Goal: Task Accomplishment & Management: Manage account settings

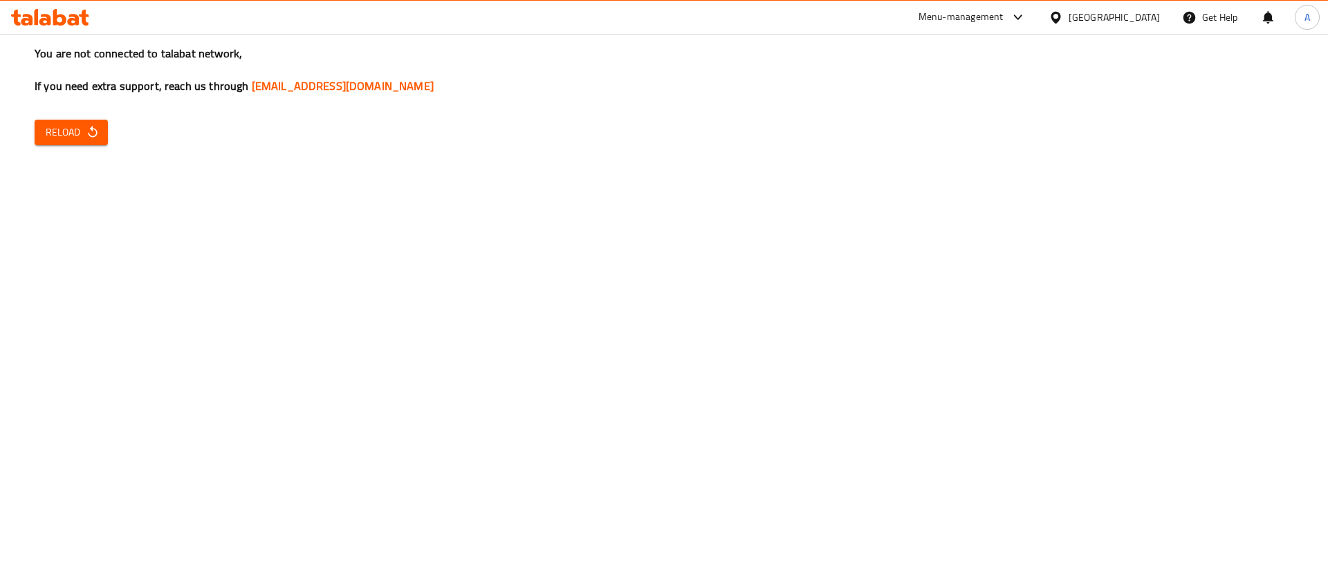
click at [53, 127] on span "Reload" at bounding box center [71, 132] width 51 height 17
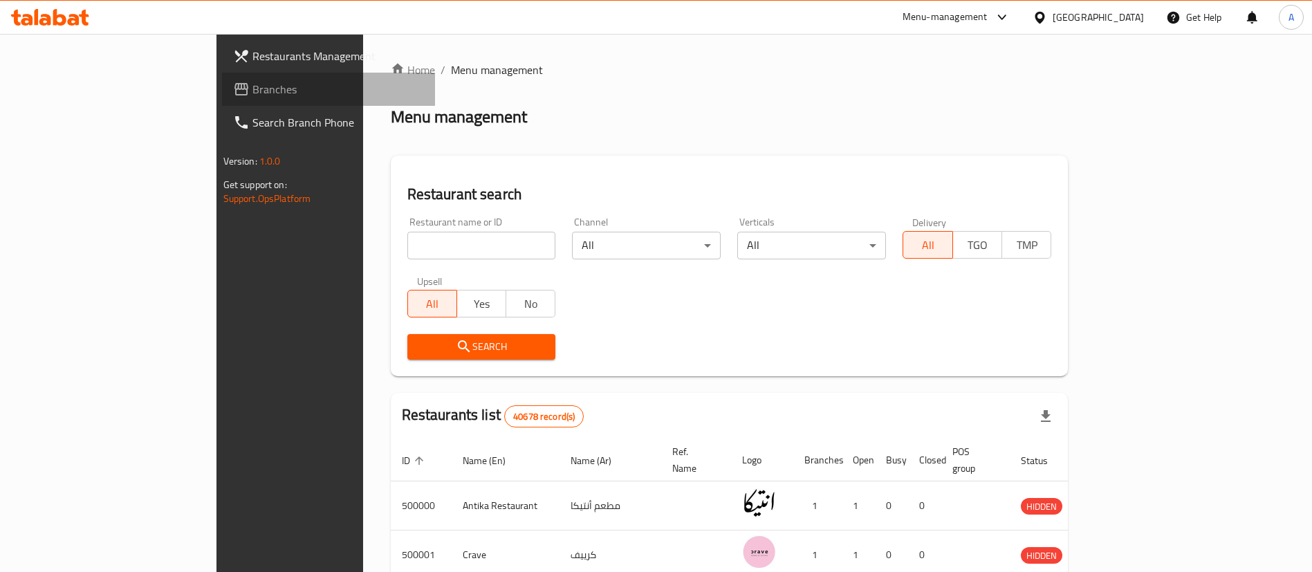
click at [252, 86] on span "Branches" at bounding box center [338, 89] width 172 height 17
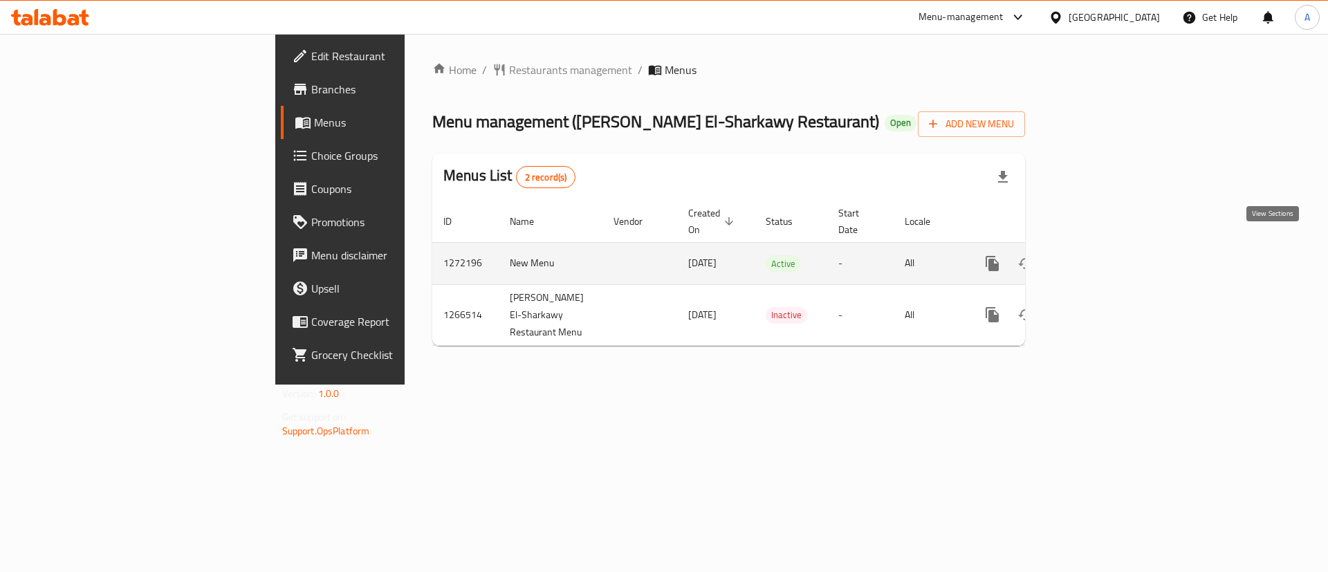
click at [1100, 255] on icon "enhanced table" at bounding box center [1091, 263] width 17 height 17
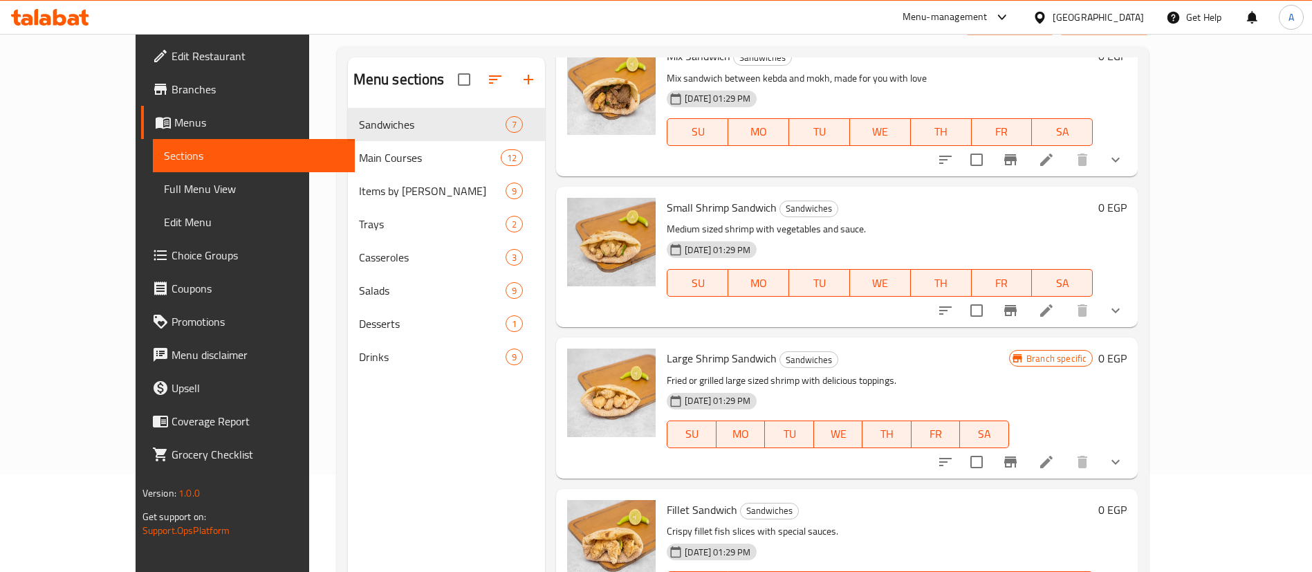
scroll to position [101, 0]
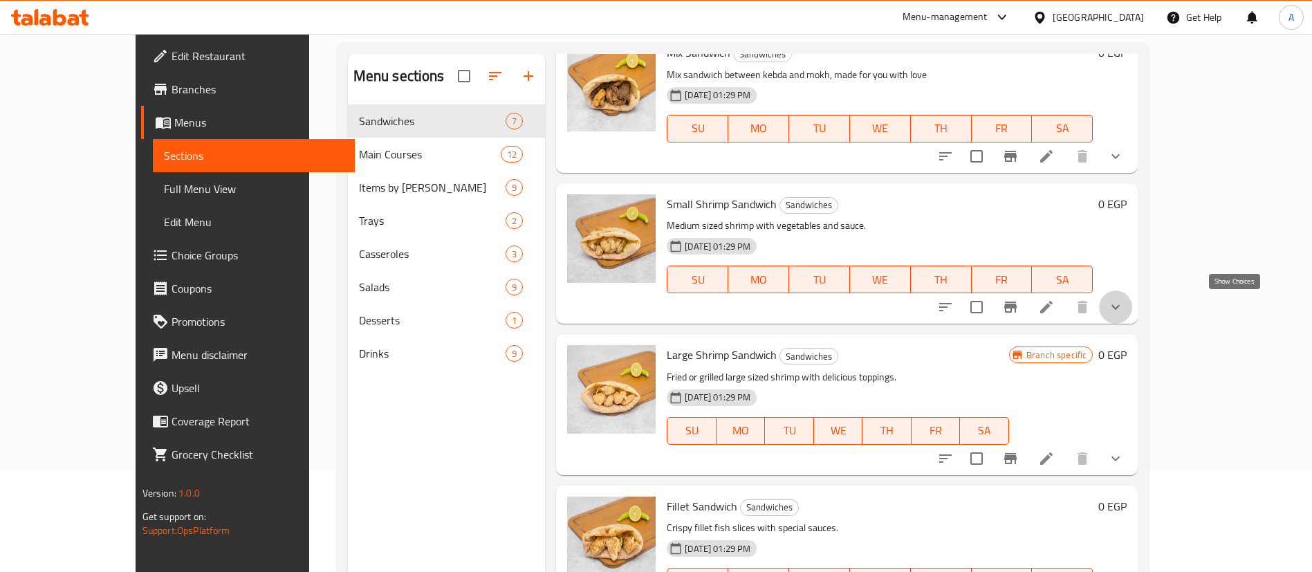
click at [1124, 313] on icon "show more" at bounding box center [1115, 307] width 17 height 17
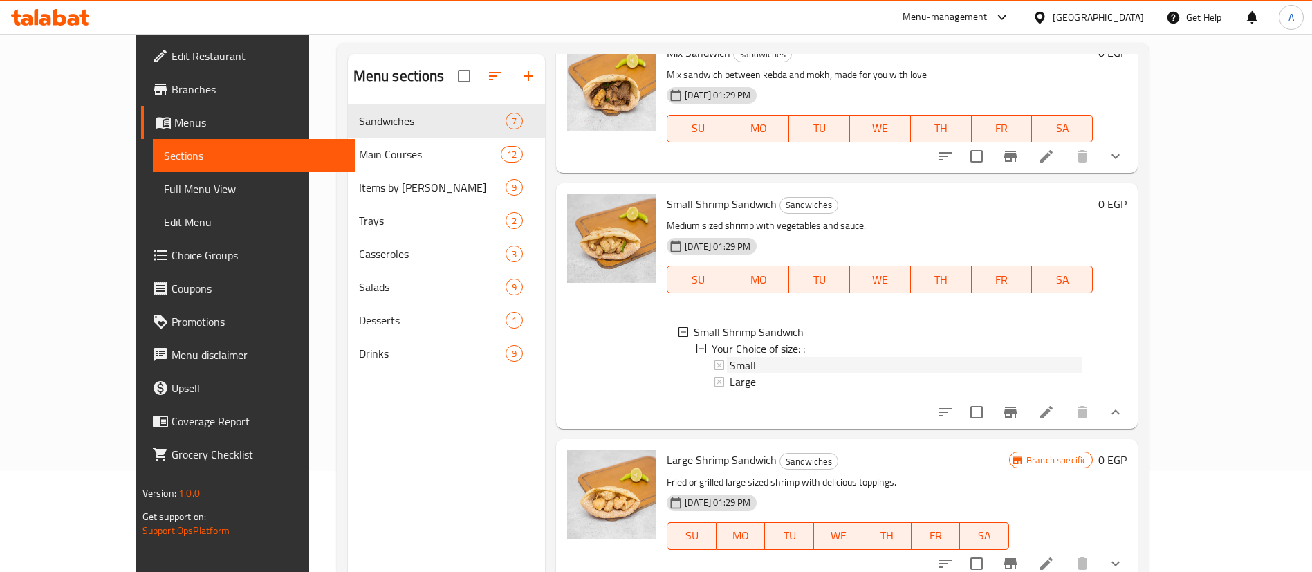
click at [762, 369] on div "Small" at bounding box center [905, 365] width 352 height 17
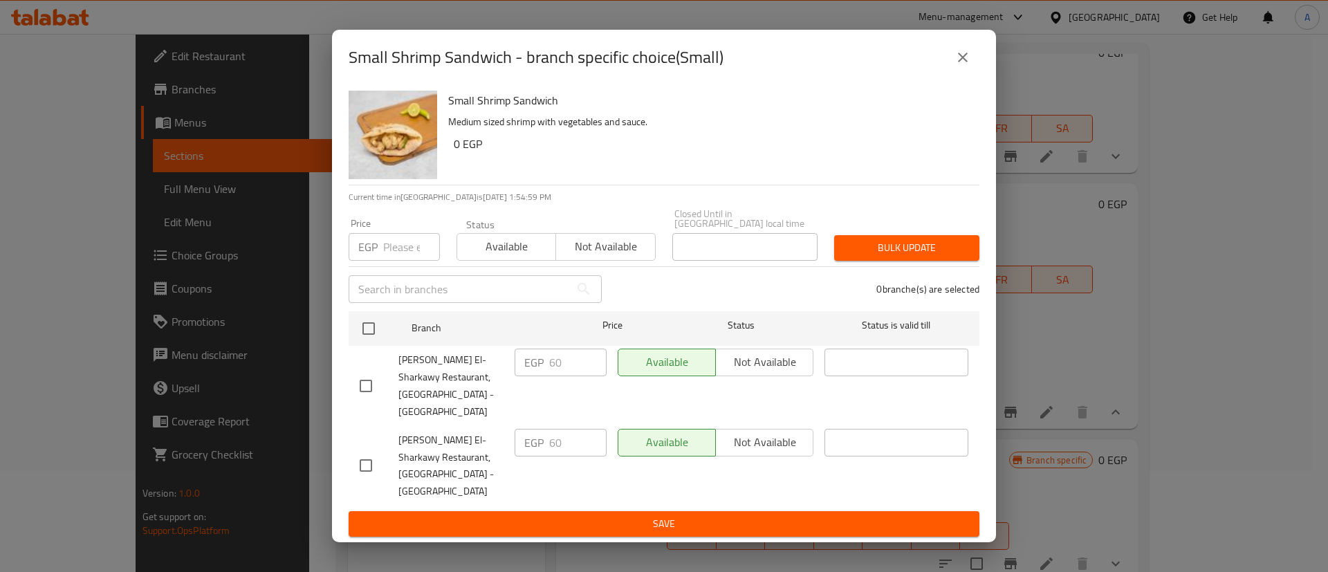
click at [404, 261] on input "number" at bounding box center [411, 247] width 57 height 28
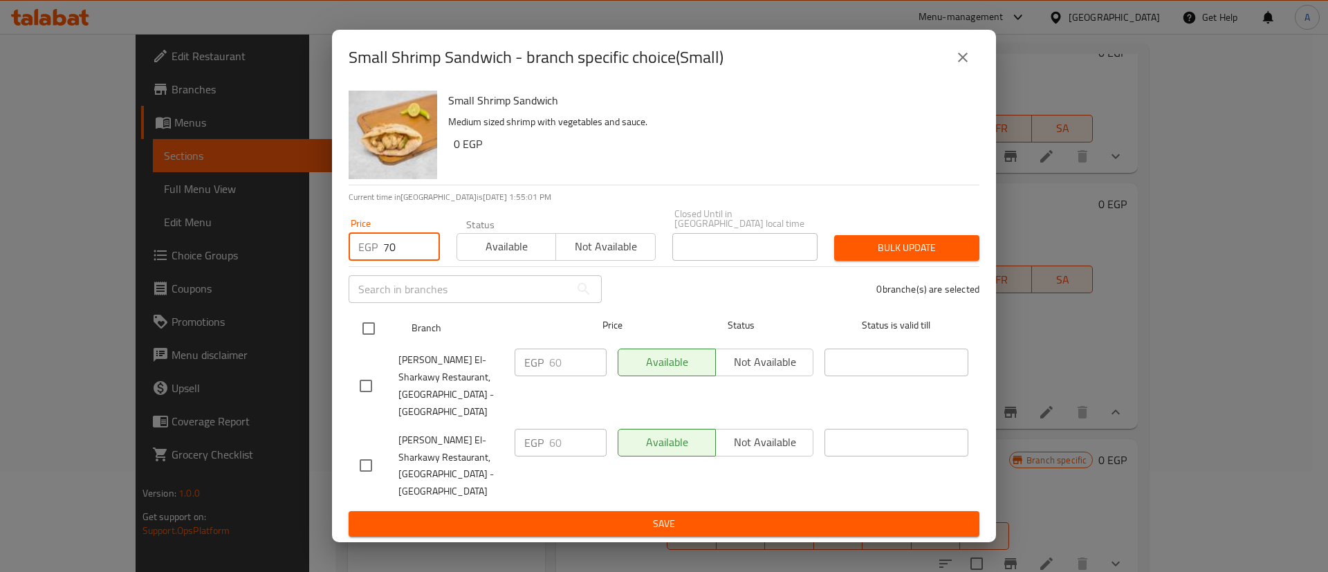
type input "70"
click at [373, 339] on input "checkbox" at bounding box center [368, 328] width 29 height 29
checkbox input "true"
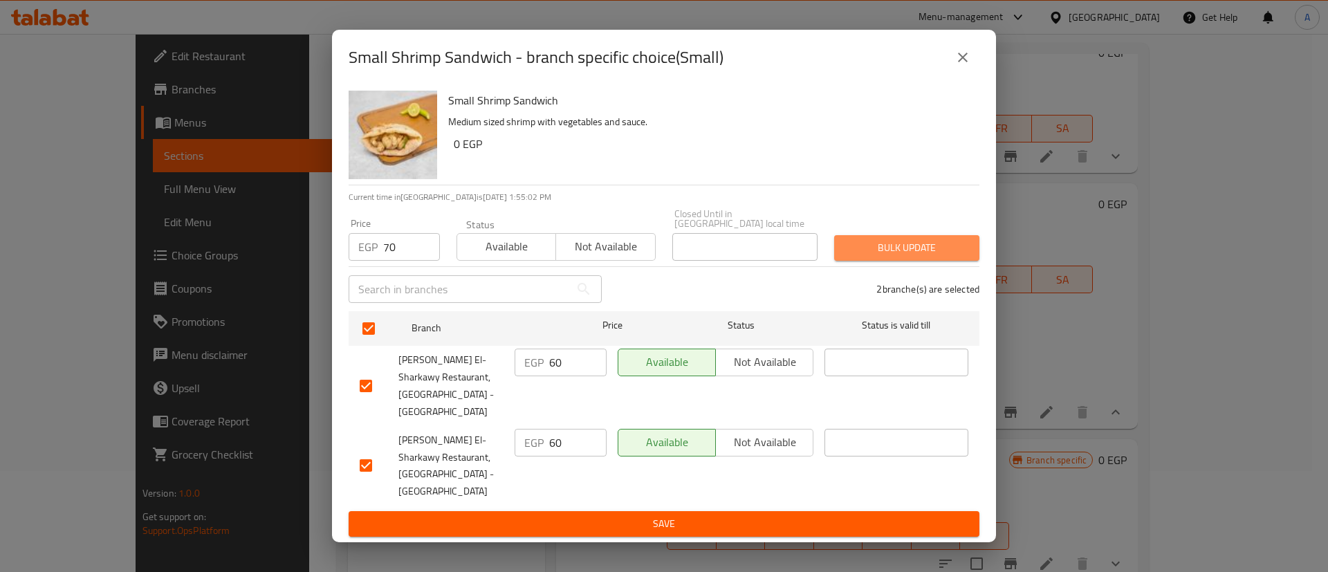
click at [859, 256] on span "Bulk update" at bounding box center [906, 247] width 123 height 17
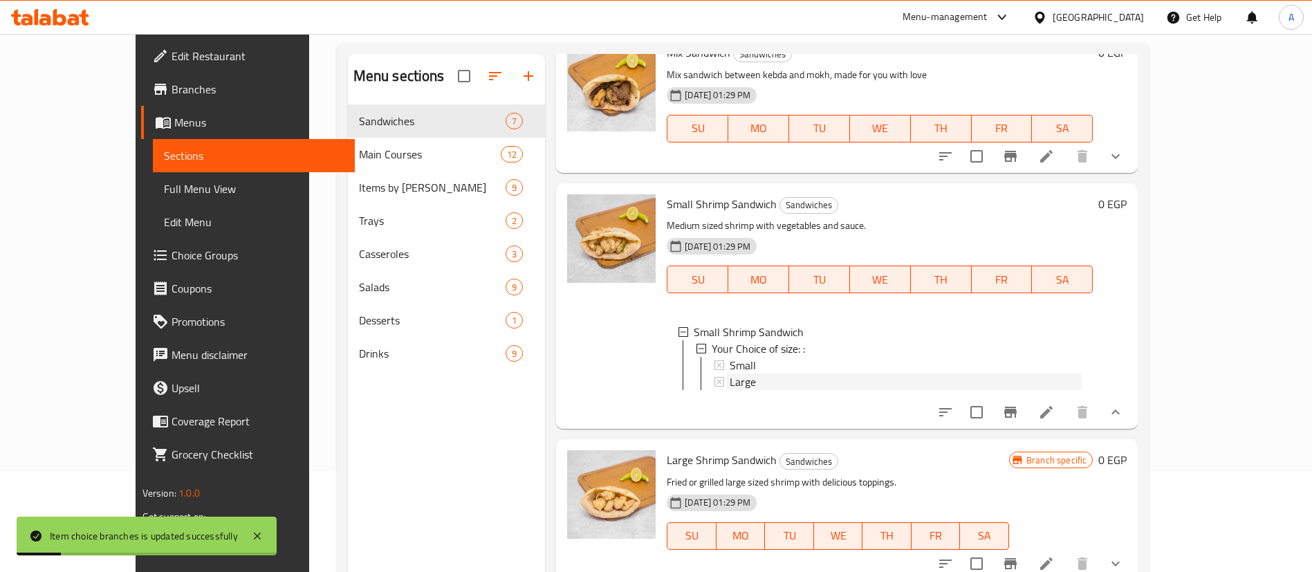
click at [729, 384] on span "Large" at bounding box center [742, 381] width 26 height 17
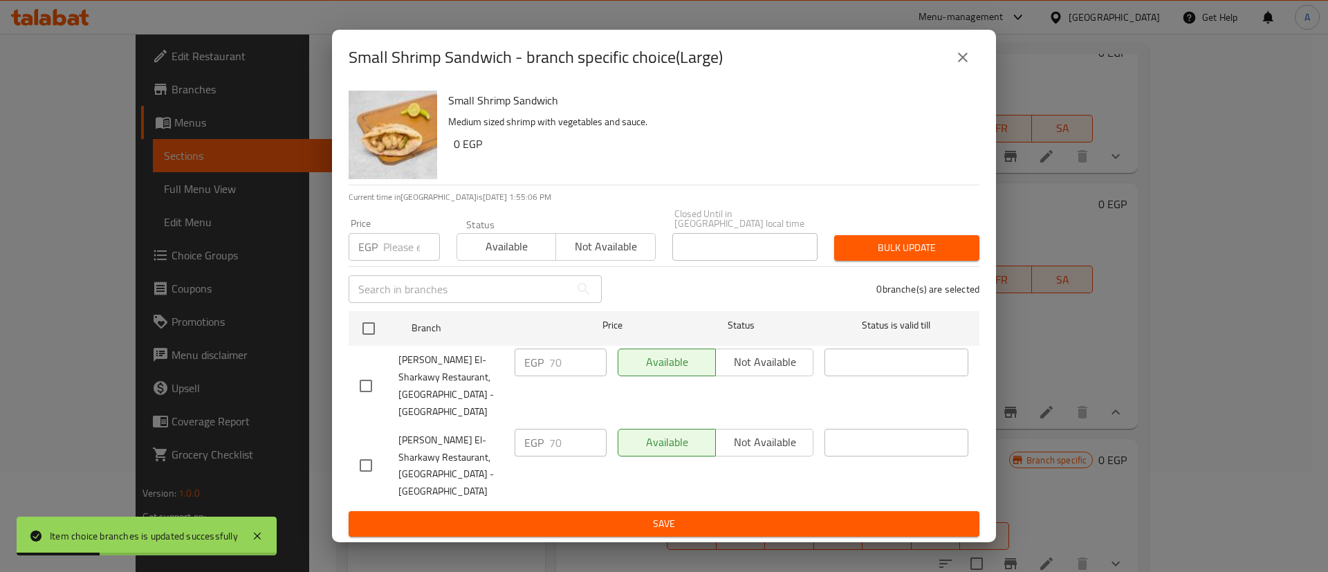
click at [391, 249] on input "number" at bounding box center [411, 247] width 57 height 28
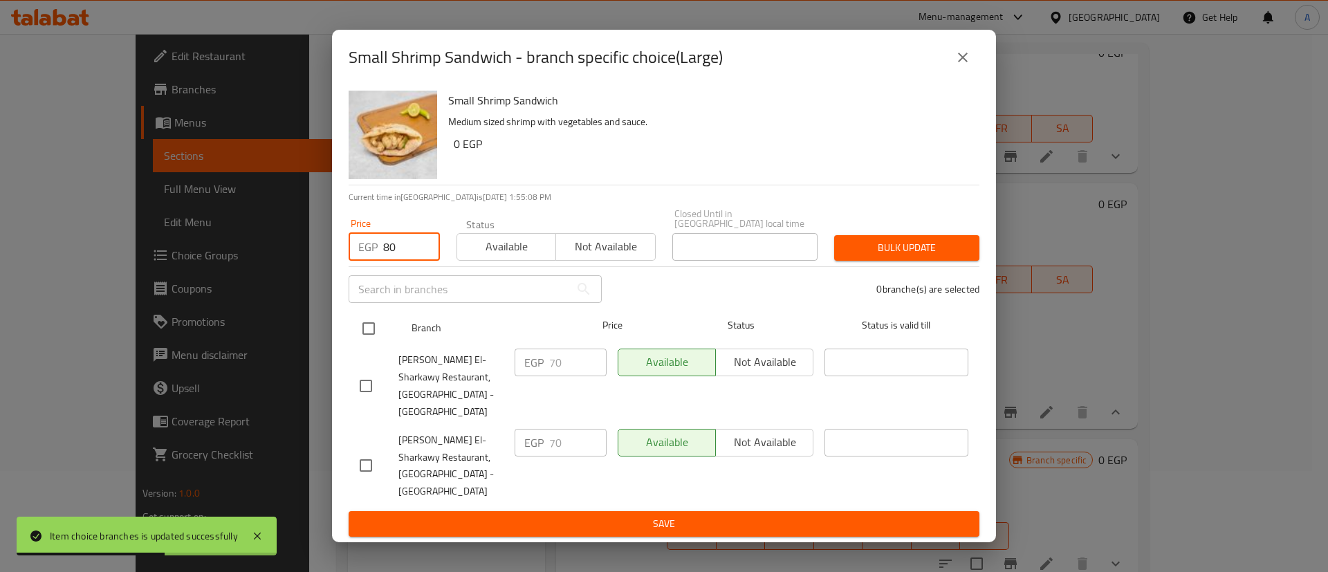
type input "80"
click at [371, 343] on input "checkbox" at bounding box center [368, 328] width 29 height 29
checkbox input "true"
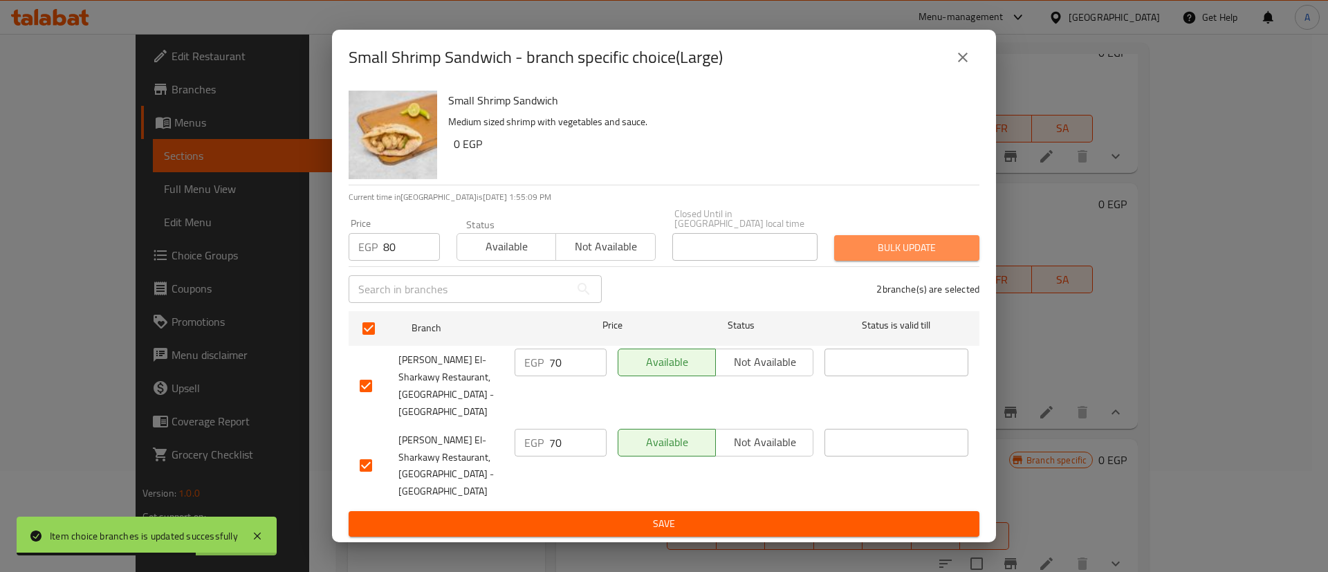
click at [896, 257] on span "Bulk update" at bounding box center [906, 247] width 123 height 17
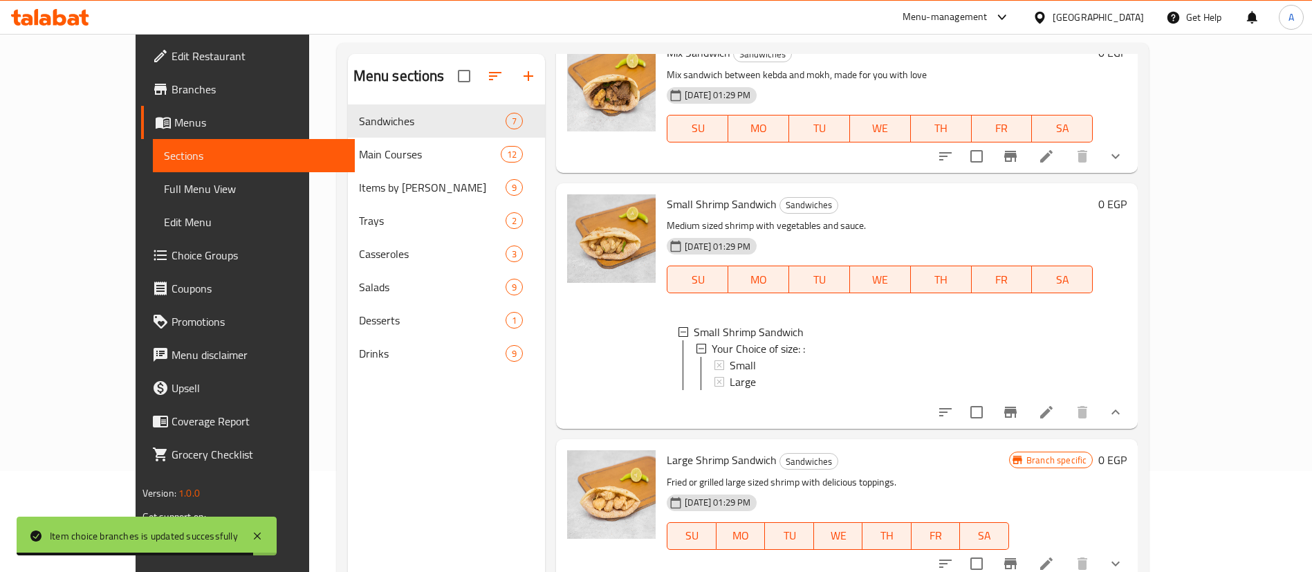
click at [987, 16] on div "Menu-management" at bounding box center [944, 17] width 85 height 17
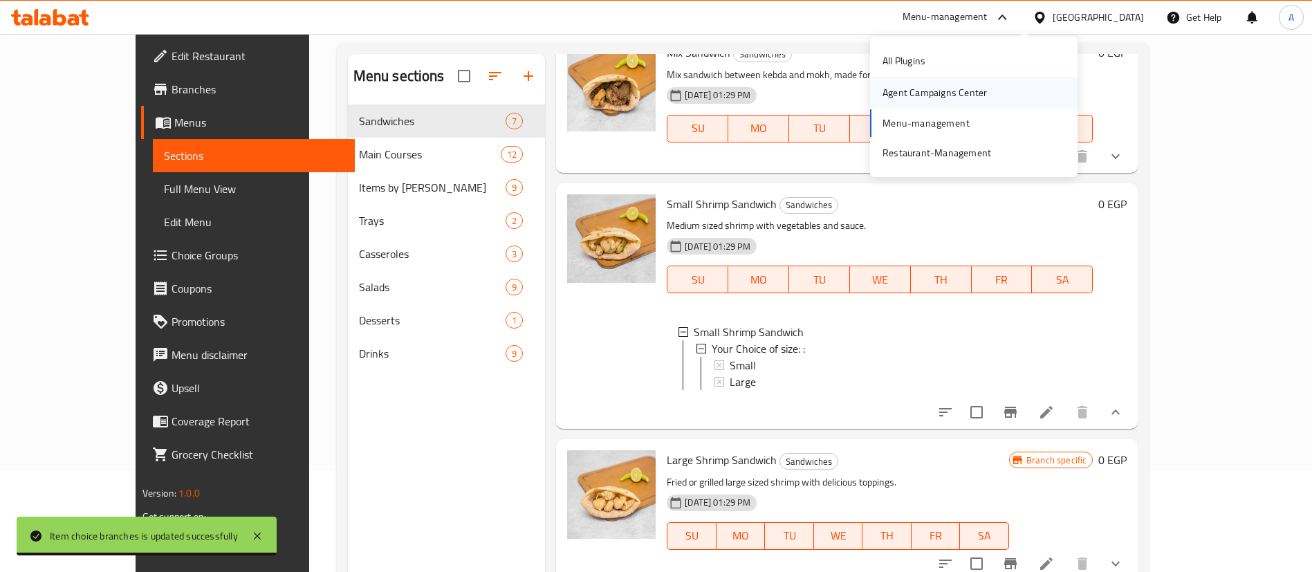
click at [977, 87] on div "Agent Campaigns Center" at bounding box center [934, 92] width 104 height 15
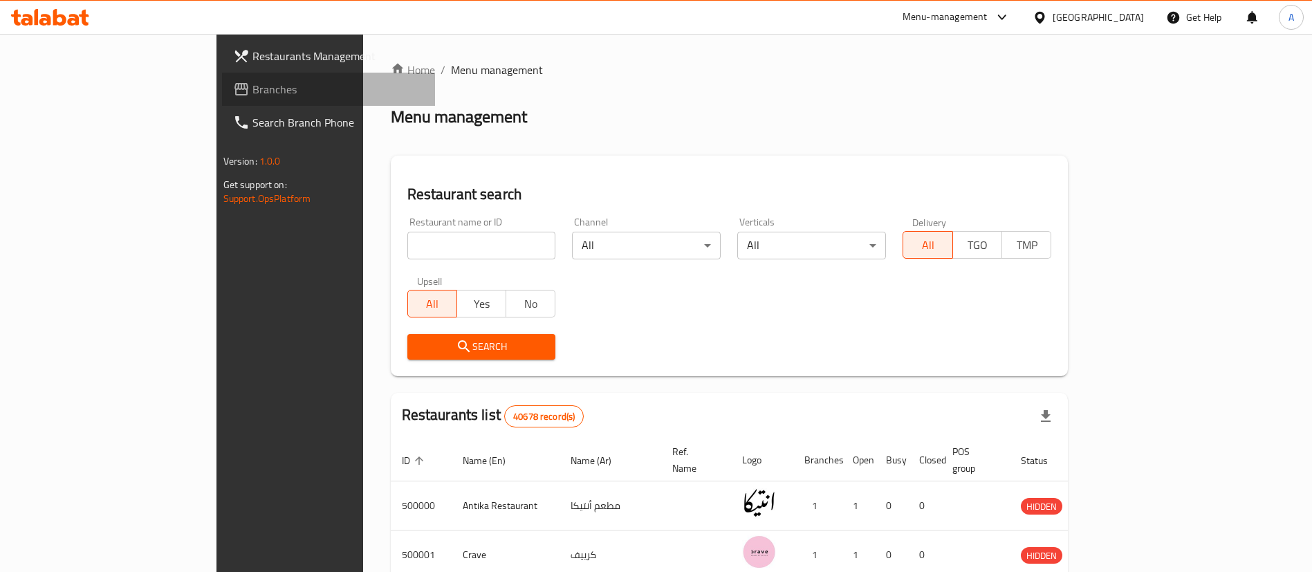
click at [252, 97] on span "Branches" at bounding box center [338, 89] width 172 height 17
click at [239, 93] on span "Branches" at bounding box center [331, 89] width 185 height 17
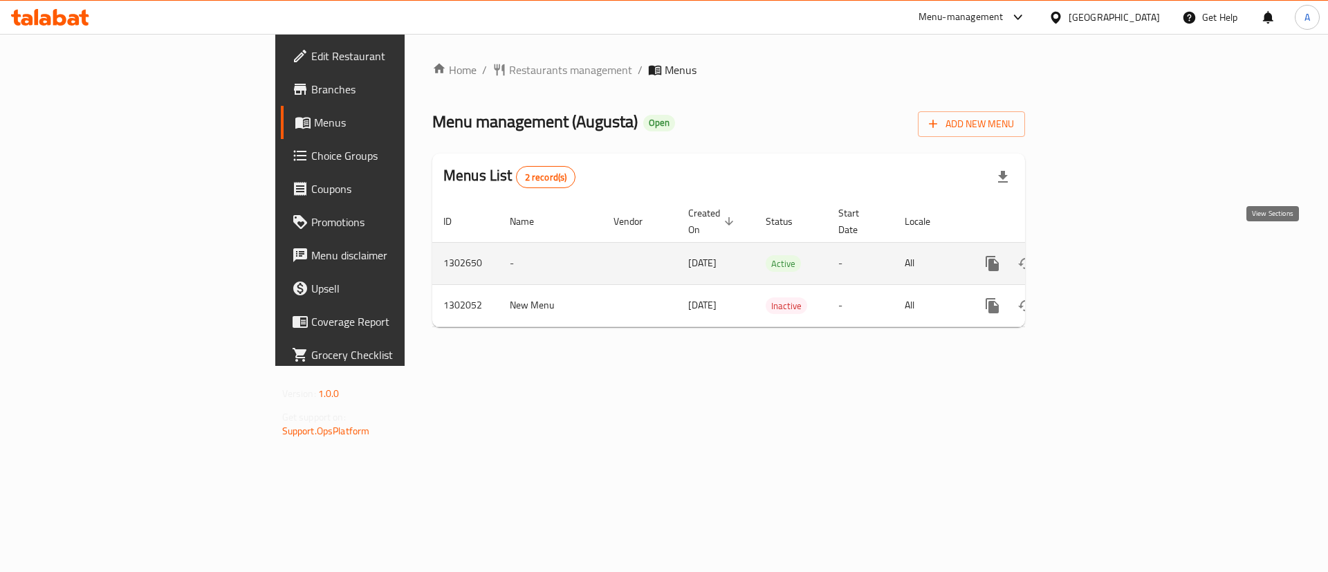
click at [1100, 255] on icon "enhanced table" at bounding box center [1091, 263] width 17 height 17
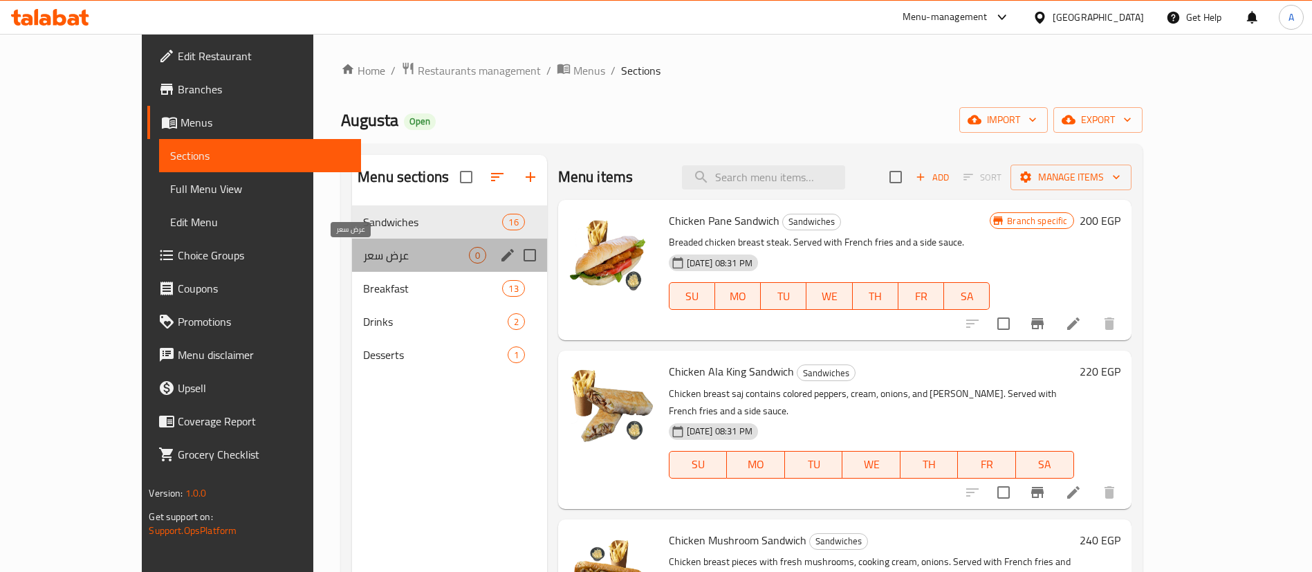
click at [363, 259] on span "عرض سعر" at bounding box center [415, 255] width 105 height 17
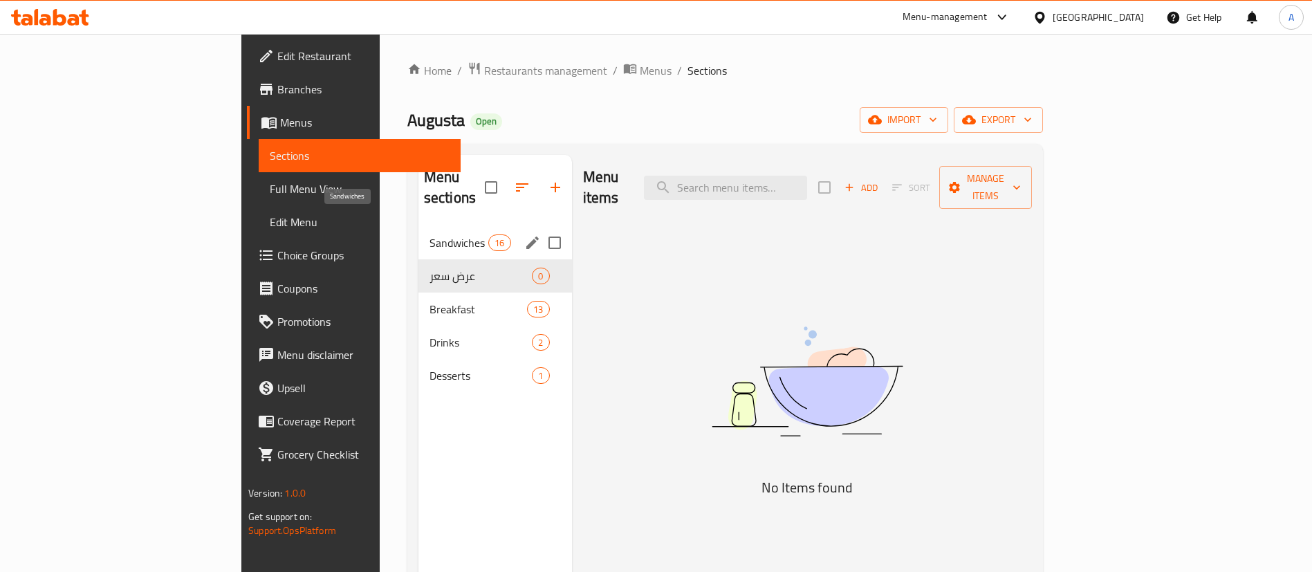
click at [429, 234] on span "Sandwiches" at bounding box center [458, 242] width 59 height 17
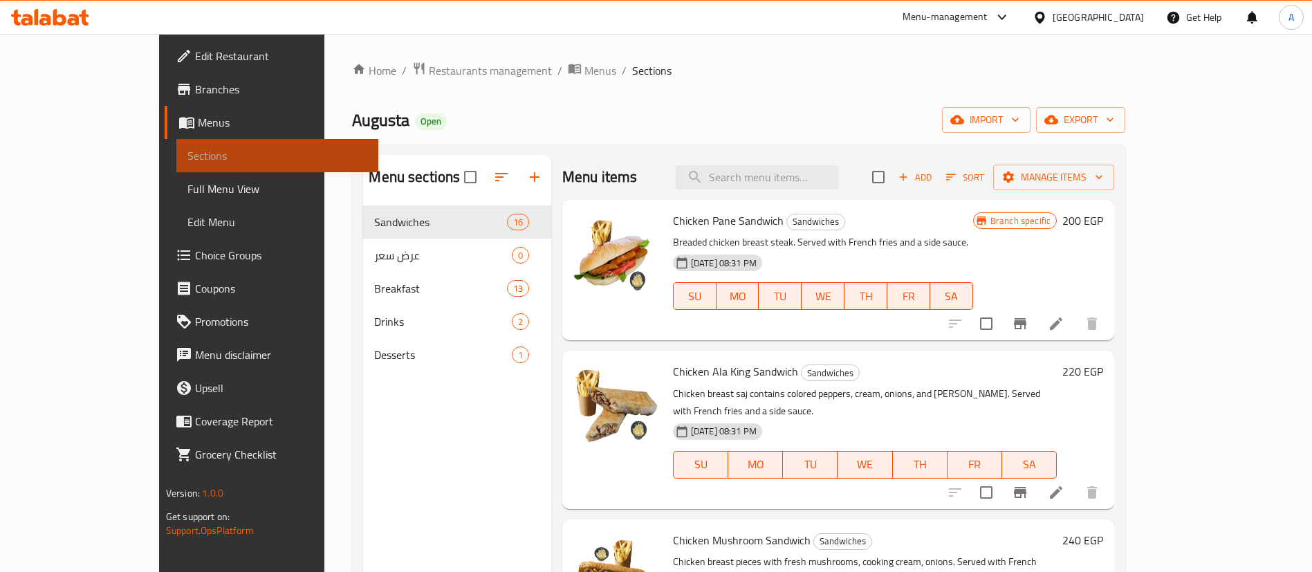
click at [187, 158] on span "Sections" at bounding box center [277, 155] width 180 height 17
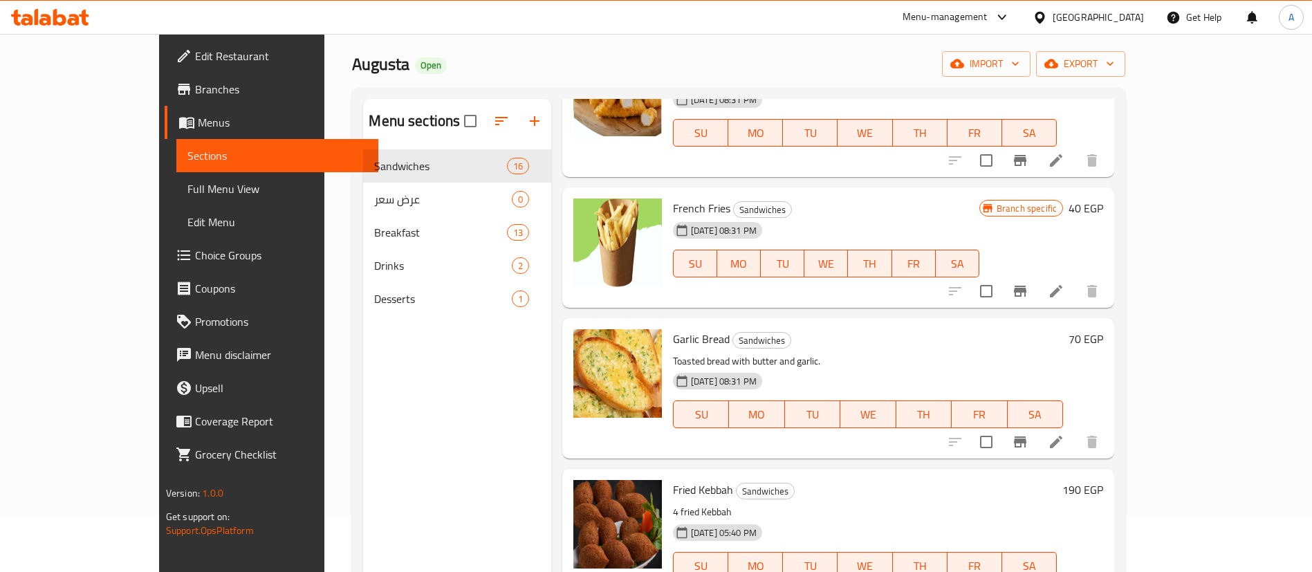
scroll to position [194, 0]
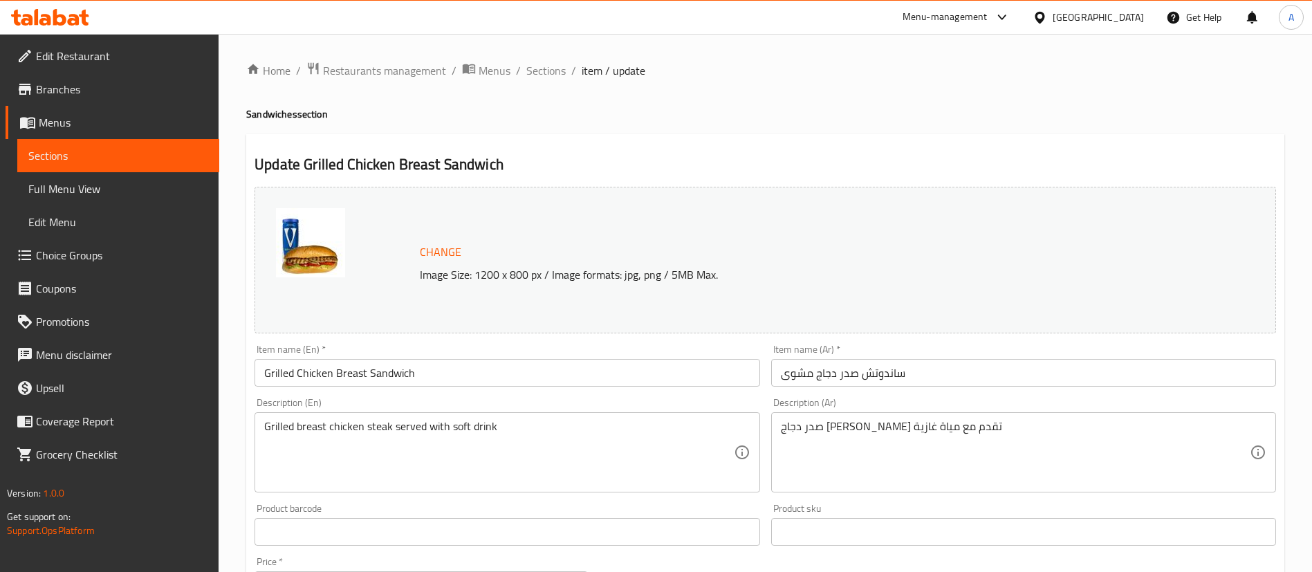
scroll to position [131, 0]
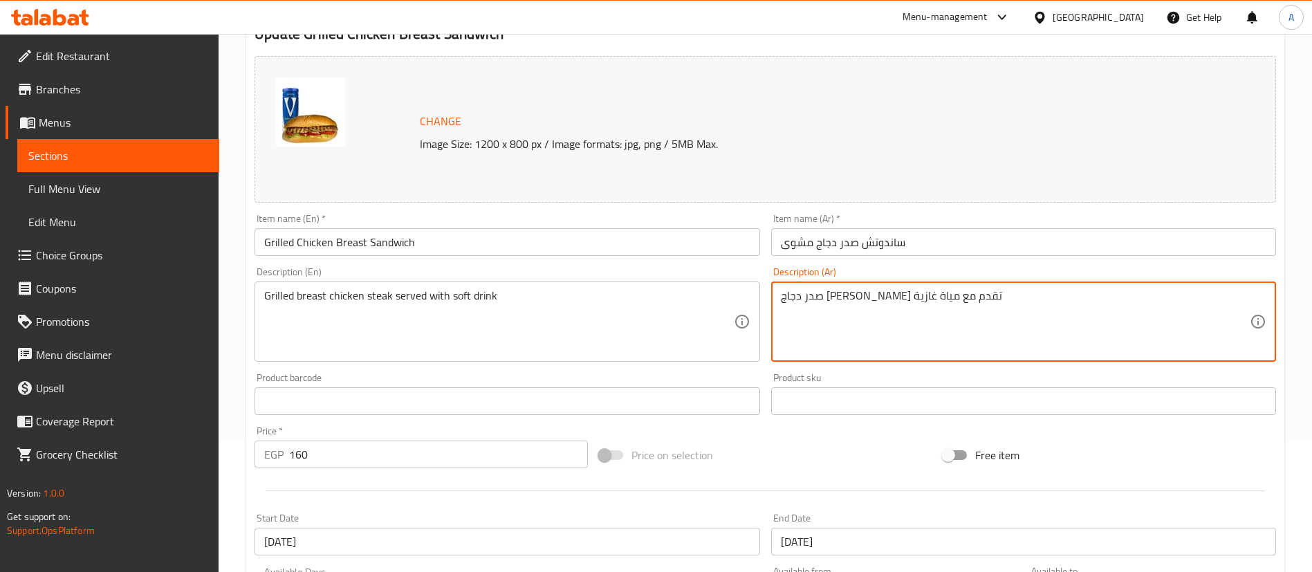
click at [819, 294] on textarea "صدر دجاج [PERSON_NAME] تقدم مع مياة غازية" at bounding box center [1015, 322] width 469 height 66
paste textarea "شوب"
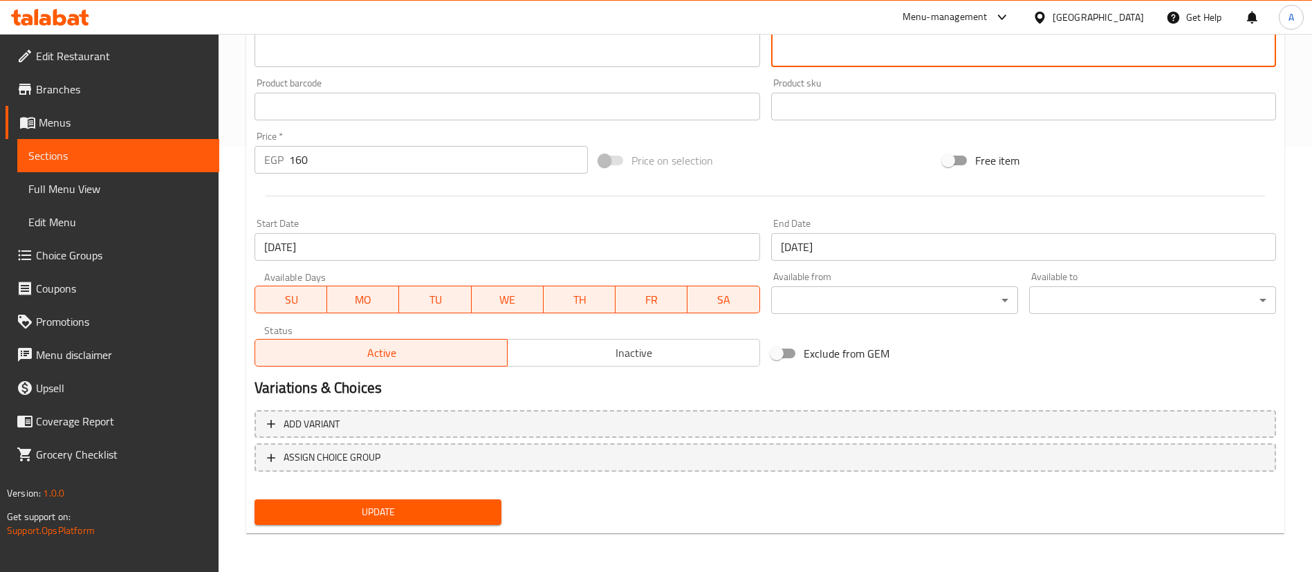
type textarea "صدر دجاج [PERSON_NAME] تقدم مع مشوب غازية"
click at [360, 513] on span "Update" at bounding box center [378, 511] width 225 height 17
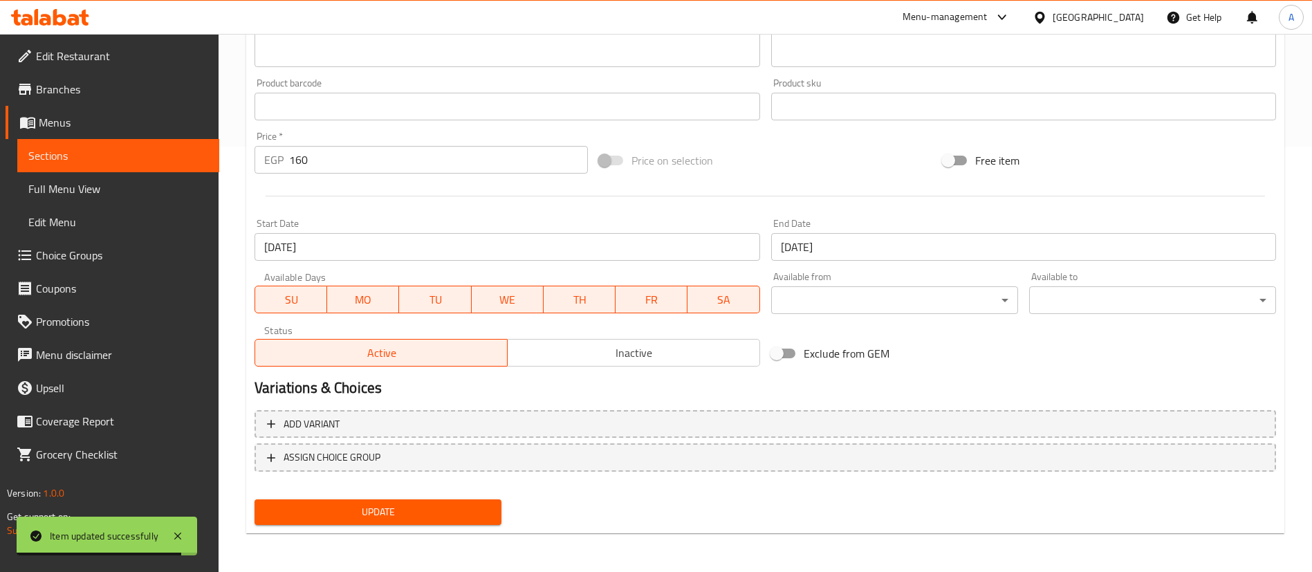
click at [987, 19] on div "Menu-management" at bounding box center [944, 17] width 85 height 17
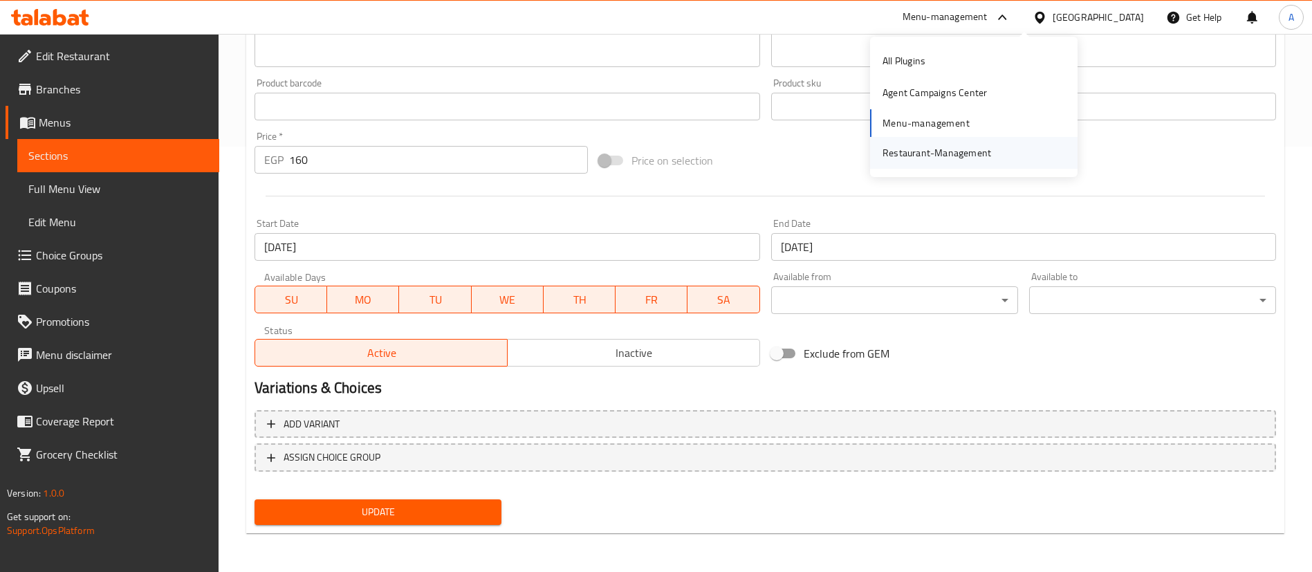
click at [924, 155] on div "Restaurant-Management" at bounding box center [936, 152] width 109 height 15
